Goal: Information Seeking & Learning: Learn about a topic

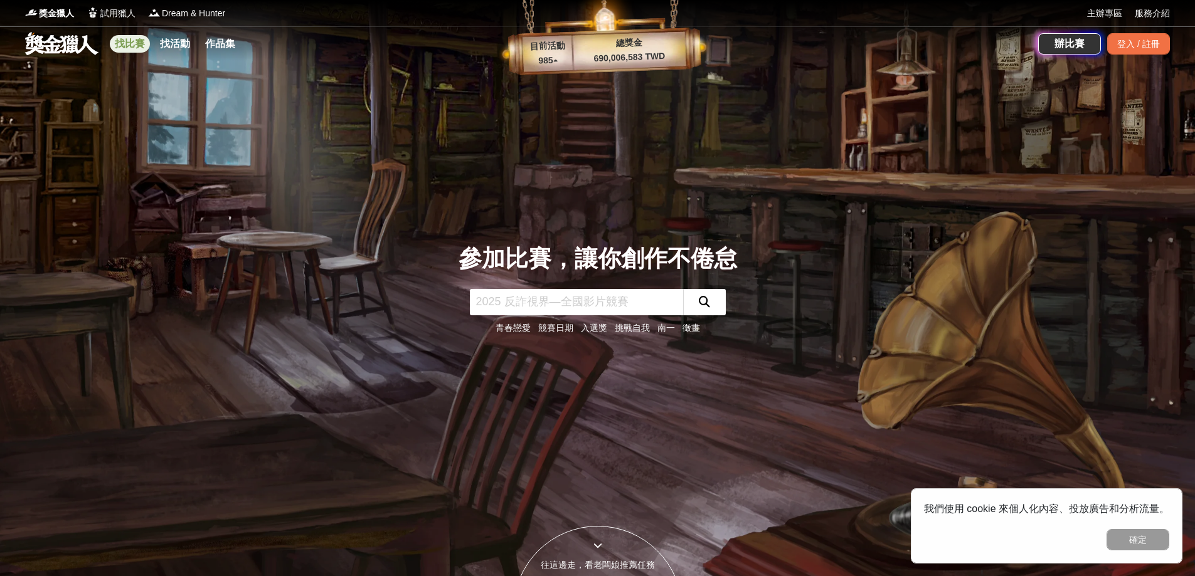
click at [124, 50] on link "找比賽" at bounding box center [130, 44] width 40 height 18
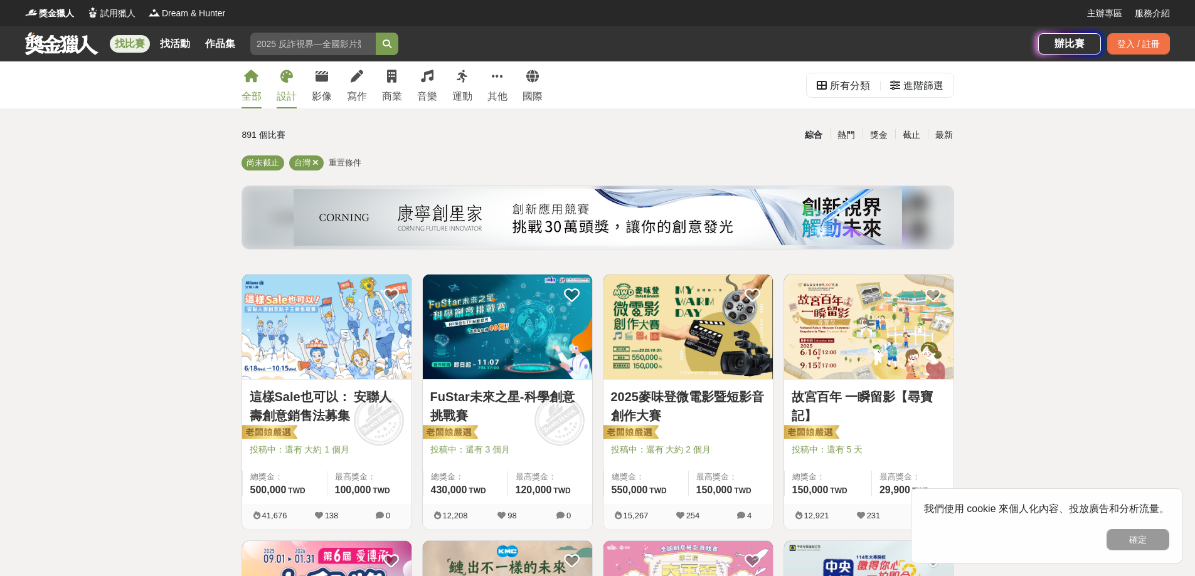
click at [288, 98] on div "設計" at bounding box center [287, 96] width 20 height 15
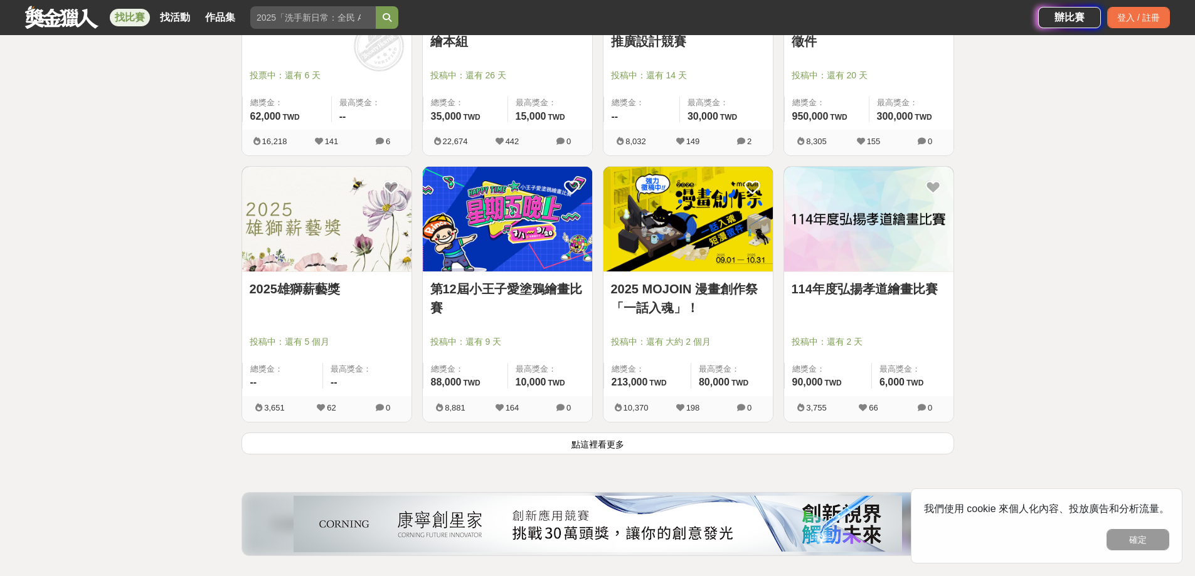
scroll to position [1442, 0]
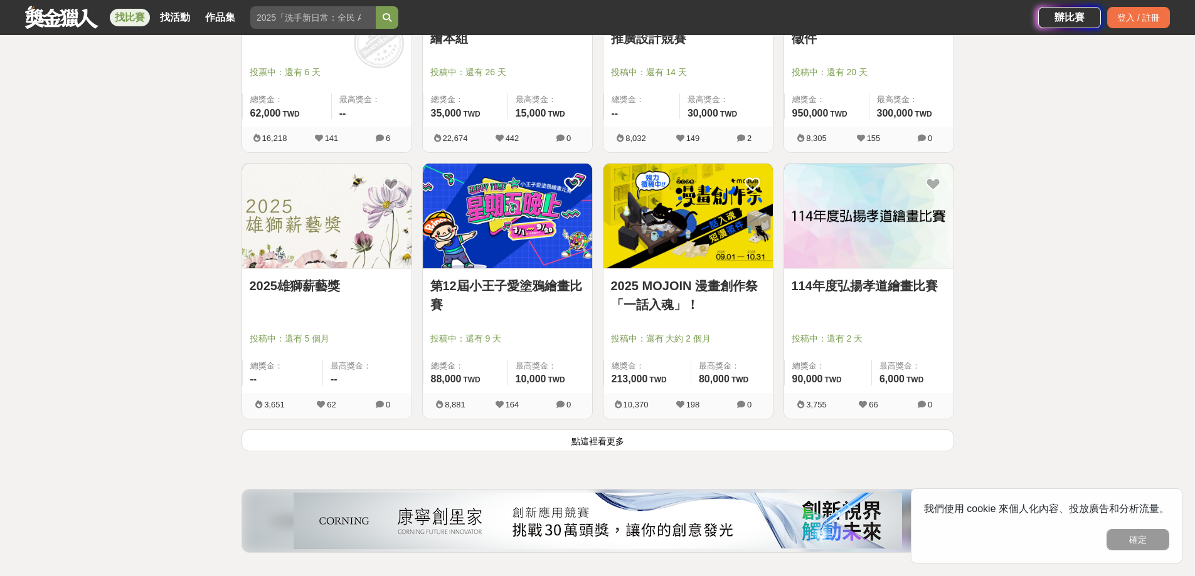
click at [636, 442] on button "點這裡看更多" at bounding box center [597, 441] width 712 height 22
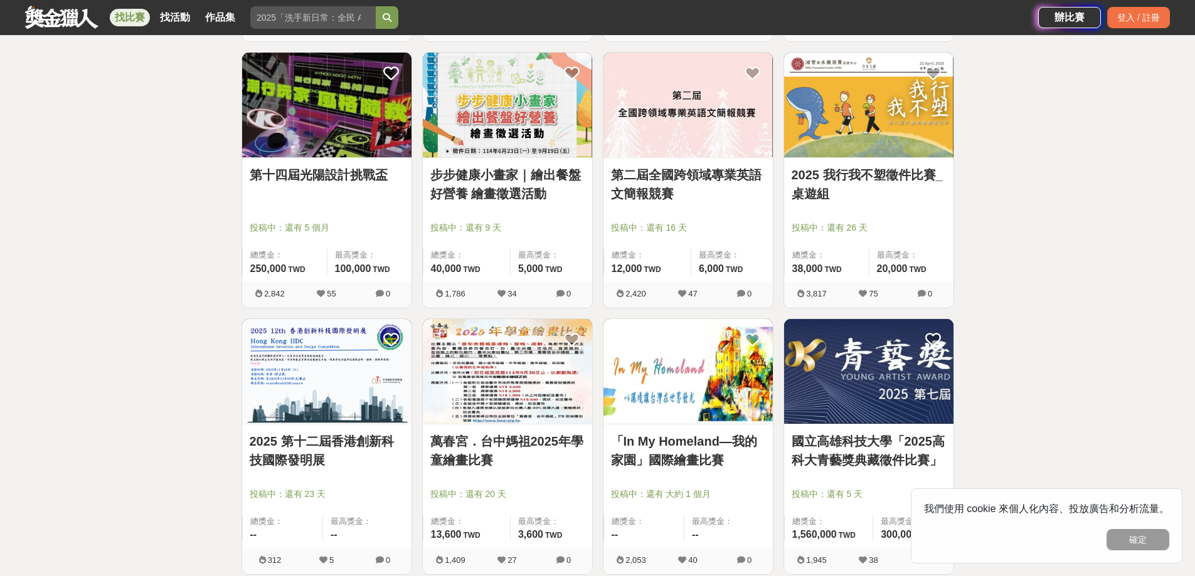
scroll to position [3198, 0]
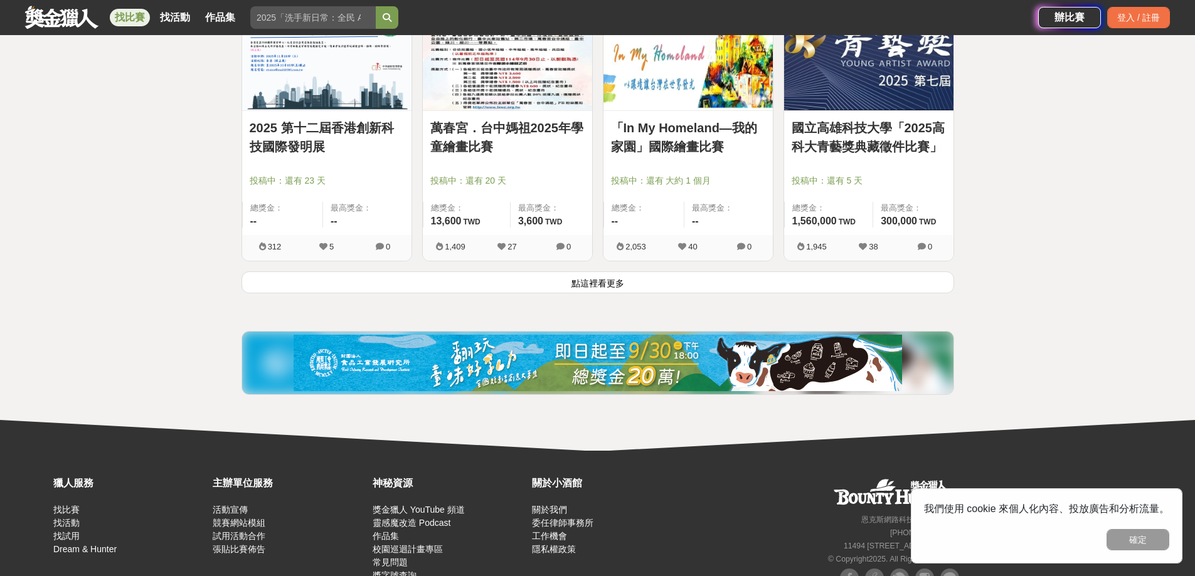
click at [569, 288] on button "點這裡看更多" at bounding box center [597, 283] width 712 height 22
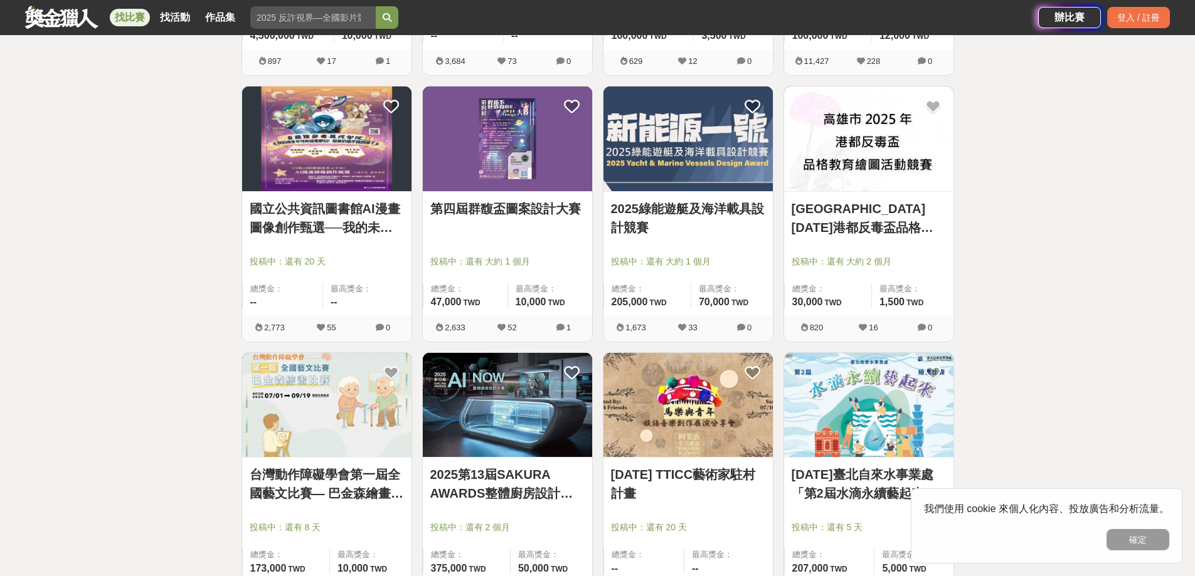
scroll to position [4026, 0]
